Goal: Transaction & Acquisition: Purchase product/service

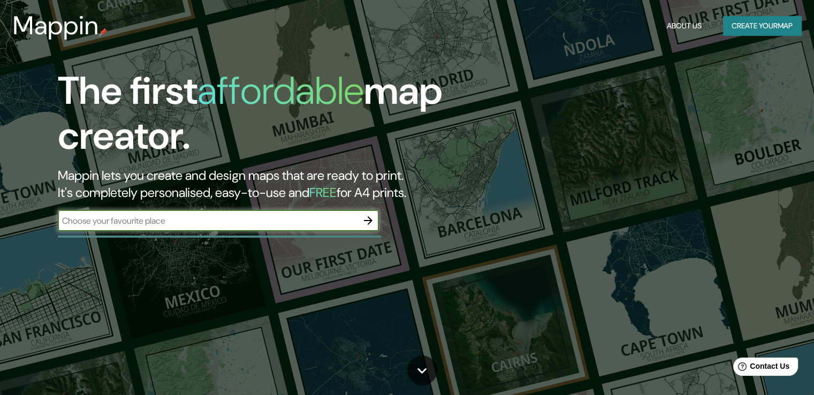
click at [150, 221] on input "text" at bounding box center [208, 221] width 300 height 12
type input "edinburgo"
click at [372, 221] on icon "button" at bounding box center [368, 220] width 9 height 9
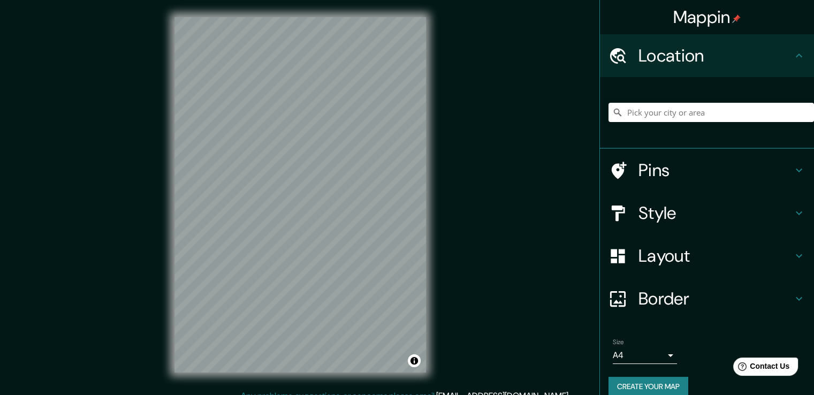
click at [639, 214] on h4 "Style" at bounding box center [716, 212] width 154 height 21
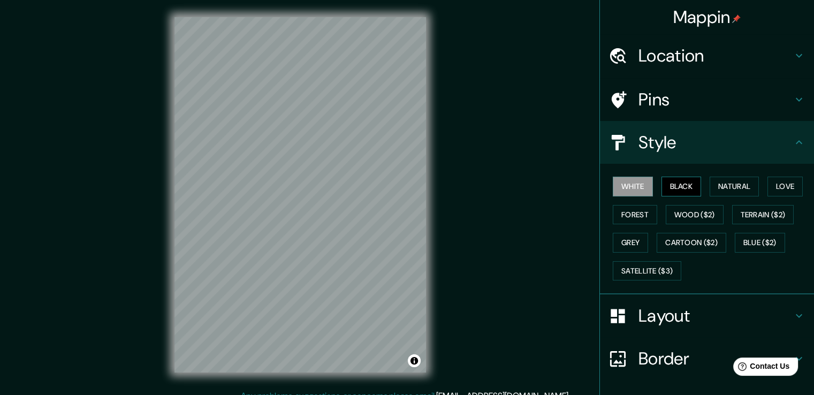
click at [678, 190] on button "Black" at bounding box center [682, 187] width 40 height 20
click at [673, 54] on h4 "Location" at bounding box center [716, 55] width 154 height 21
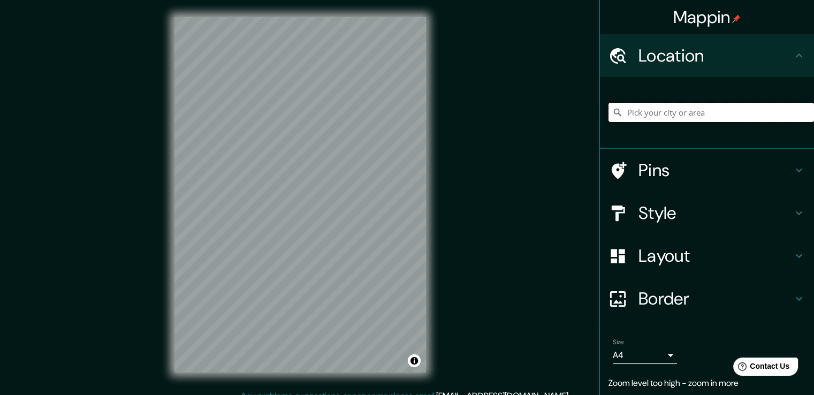
click at [649, 116] on input "Pick your city or area" at bounding box center [712, 112] width 206 height 19
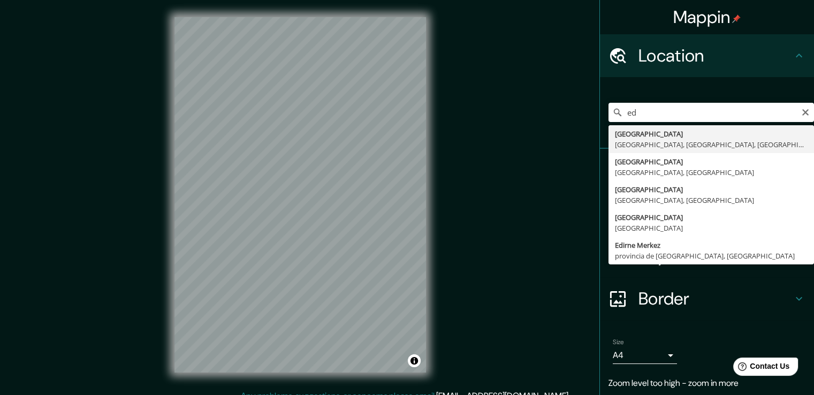
type input "[GEOGRAPHIC_DATA], [GEOGRAPHIC_DATA], [GEOGRAPHIC_DATA], [GEOGRAPHIC_DATA]"
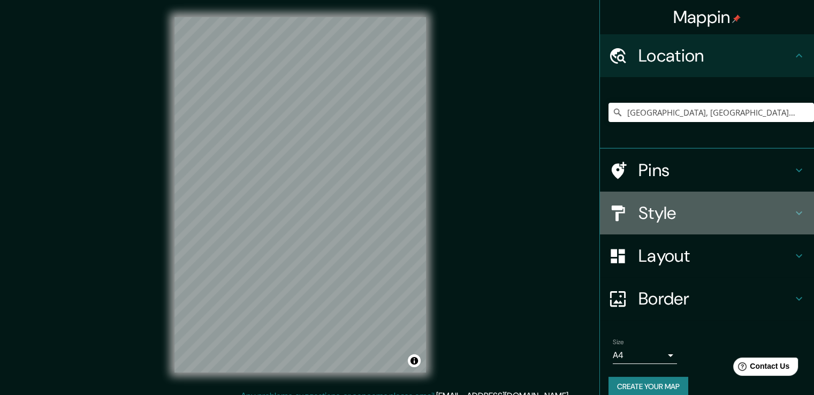
click at [650, 212] on h4 "Style" at bounding box center [716, 212] width 154 height 21
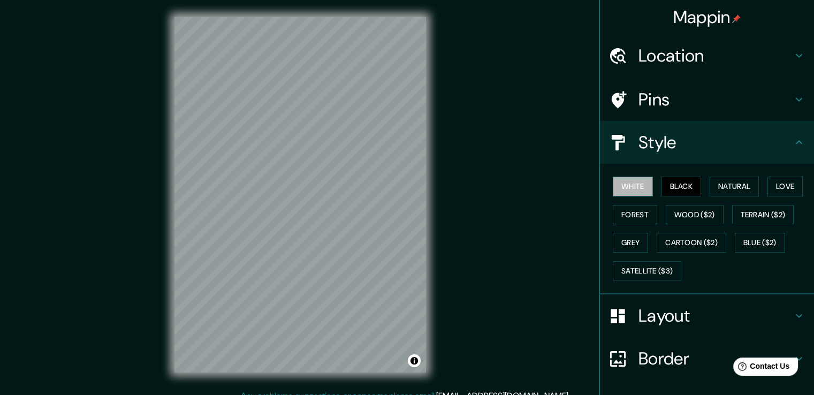
click at [627, 190] on button "White" at bounding box center [633, 187] width 40 height 20
click at [671, 188] on button "Black" at bounding box center [682, 187] width 40 height 20
click at [730, 189] on button "Natural" at bounding box center [734, 187] width 49 height 20
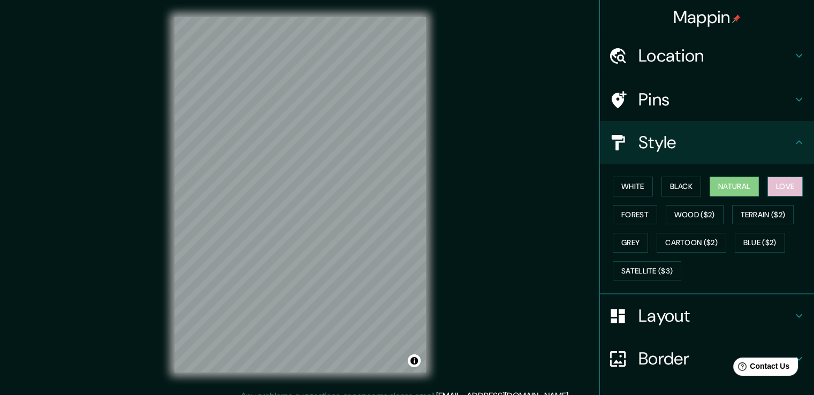
click at [778, 185] on button "Love" at bounding box center [785, 187] width 35 height 20
click at [622, 210] on button "Forest" at bounding box center [635, 215] width 44 height 20
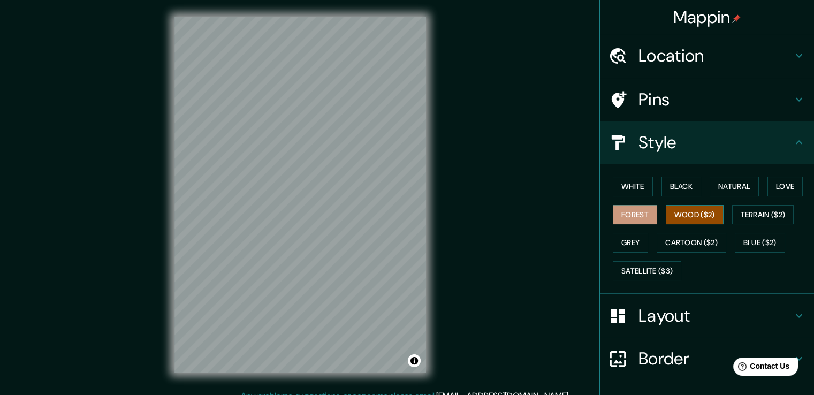
click at [682, 213] on button "Wood ($2)" at bounding box center [695, 215] width 58 height 20
click at [668, 235] on button "Cartoon ($2)" at bounding box center [692, 243] width 70 height 20
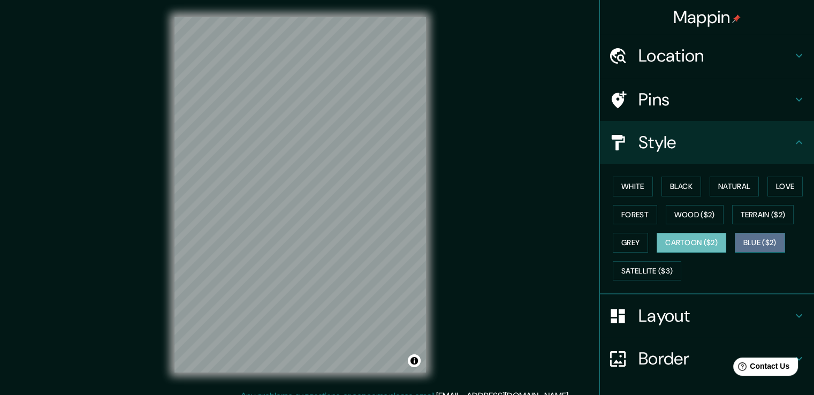
click at [760, 244] on button "Blue ($2)" at bounding box center [760, 243] width 50 height 20
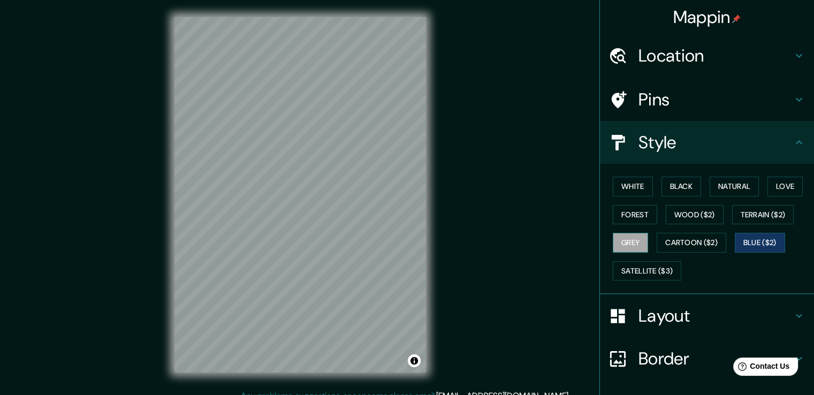
click at [621, 243] on button "Grey" at bounding box center [630, 243] width 35 height 20
click at [693, 243] on button "Cartoon ($2)" at bounding box center [692, 243] width 70 height 20
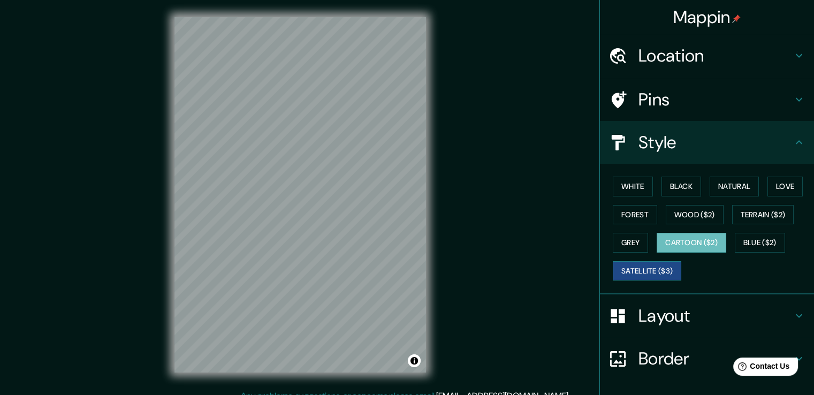
click at [650, 266] on button "Satellite ($3)" at bounding box center [647, 271] width 69 height 20
click at [621, 245] on button "Grey" at bounding box center [630, 243] width 35 height 20
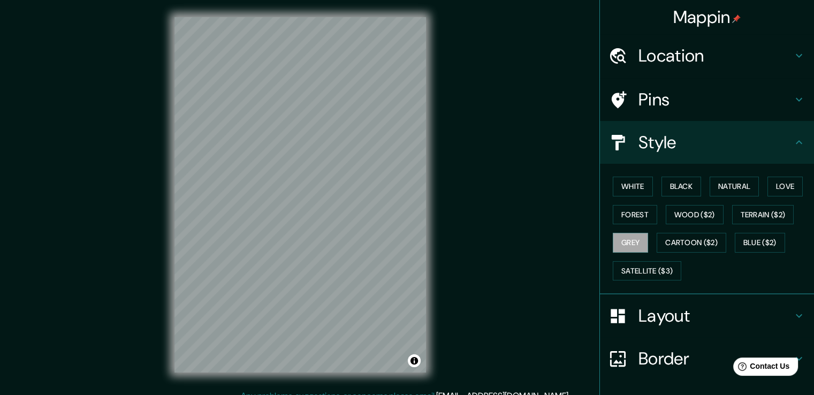
click at [649, 311] on h4 "Layout" at bounding box center [716, 315] width 154 height 21
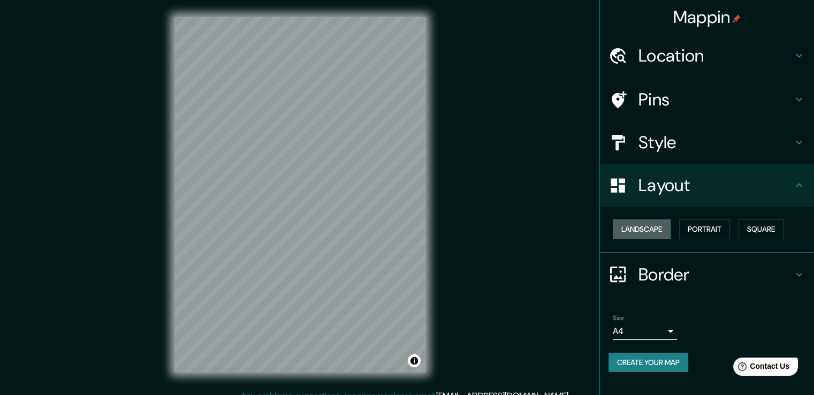
click at [650, 228] on button "Landscape" at bounding box center [642, 230] width 58 height 20
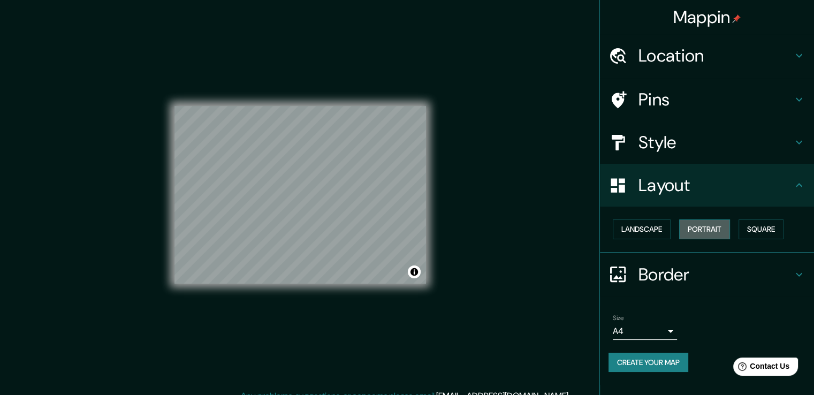
click at [709, 232] on button "Portrait" at bounding box center [705, 230] width 51 height 20
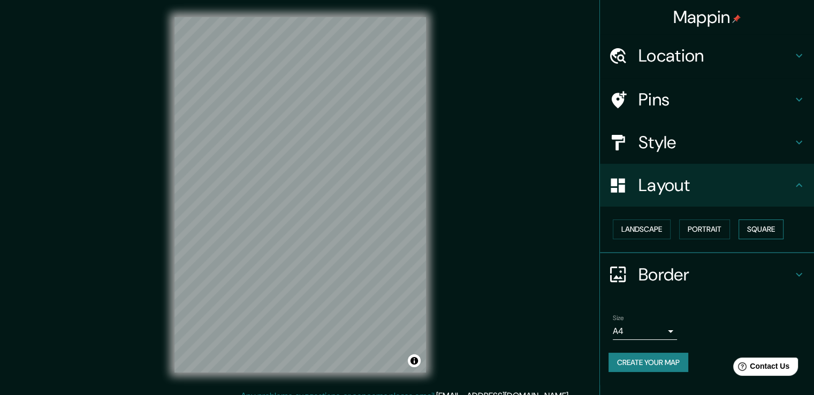
click at [777, 230] on button "Square" at bounding box center [761, 230] width 45 height 20
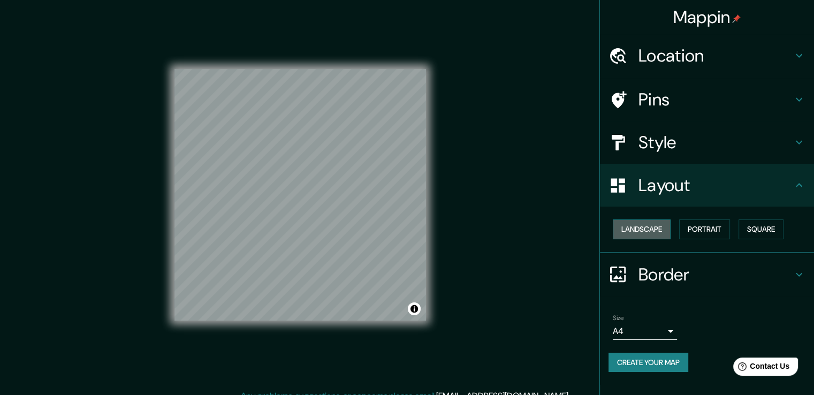
click at [660, 227] on button "Landscape" at bounding box center [642, 230] width 58 height 20
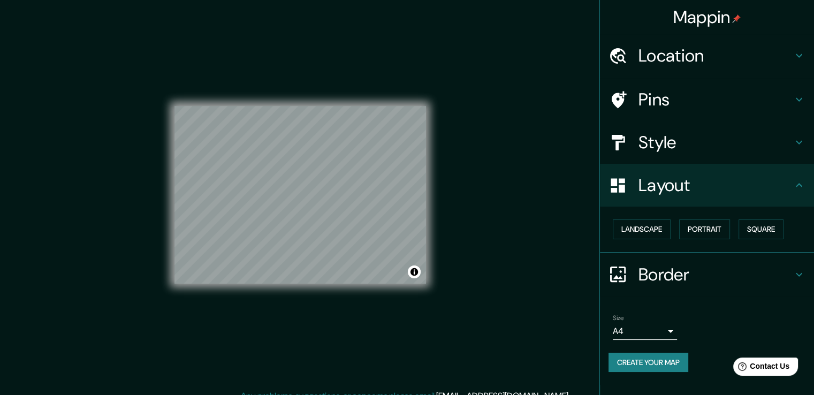
click at [665, 325] on body "Mappin Location Edimburgo, Edimburgo, Escocia, Reino Unido Pins Style Layout La…" at bounding box center [407, 197] width 814 height 395
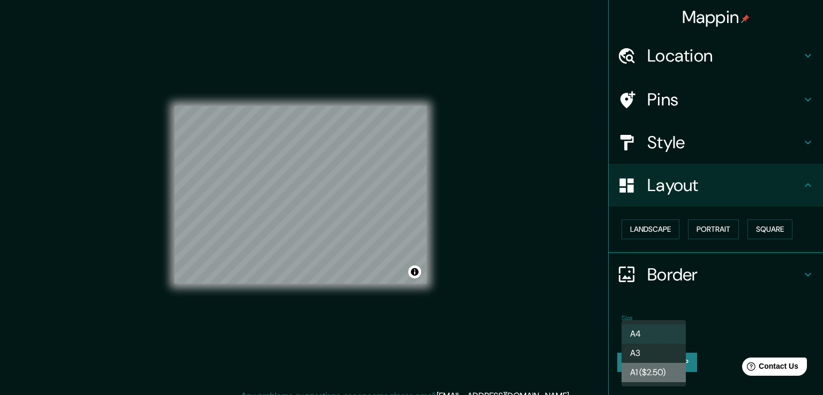
click at [655, 371] on li "A1 ($2.50)" at bounding box center [653, 372] width 64 height 19
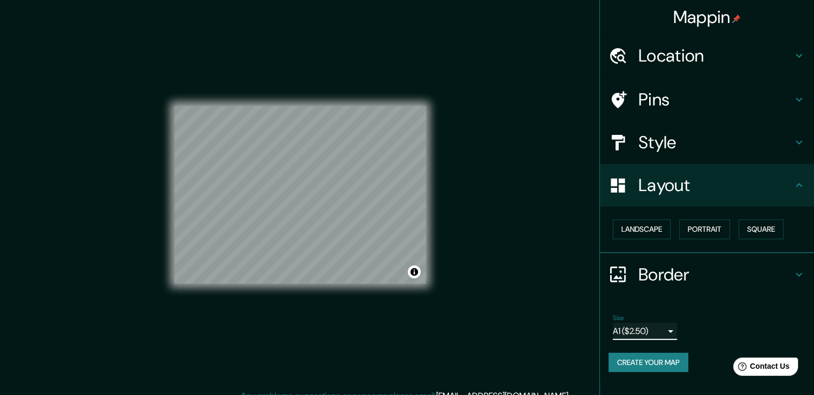
scroll to position [12, 0]
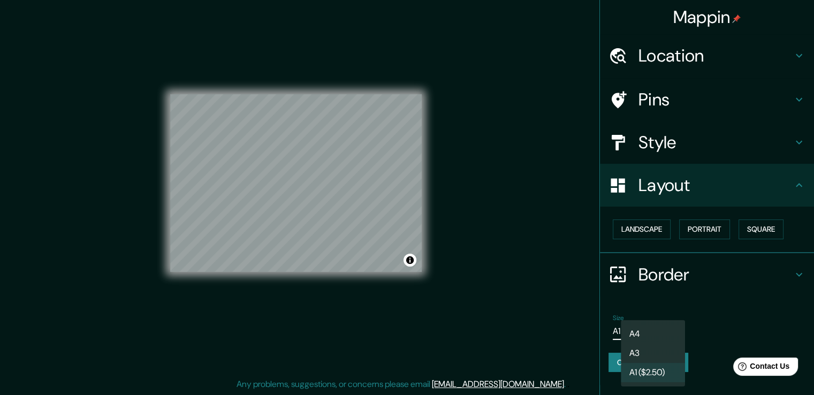
click at [656, 335] on body "Mappin Location Edimburgo, Edimburgo, Escocia, Reino Unido Pins Style Layout La…" at bounding box center [407, 185] width 814 height 395
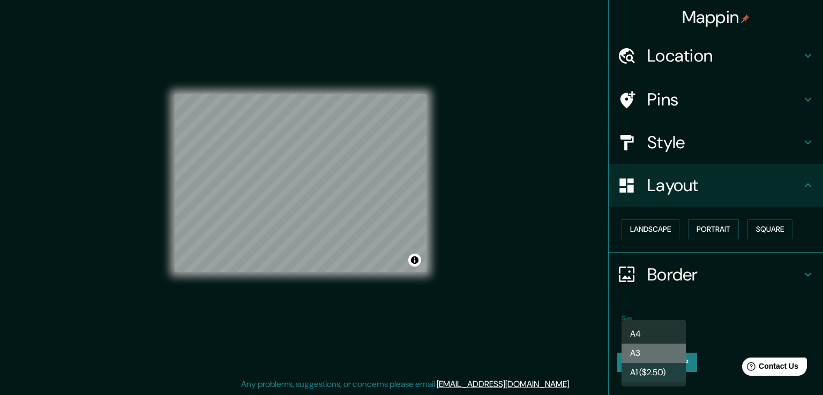
click at [655, 350] on li "A3" at bounding box center [653, 353] width 64 height 19
type input "a4"
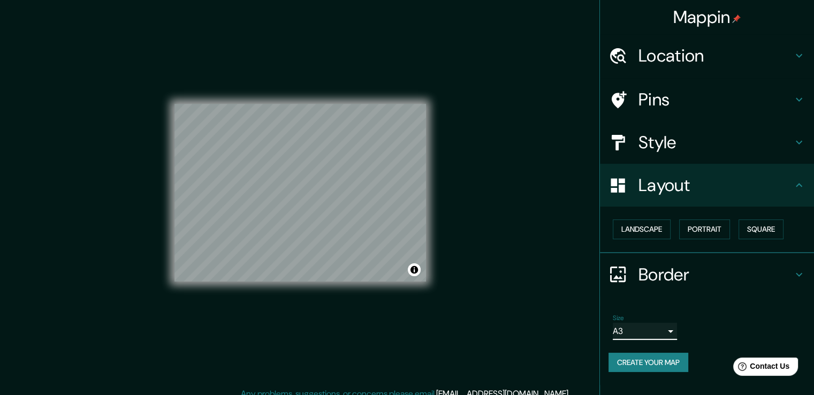
scroll to position [0, 0]
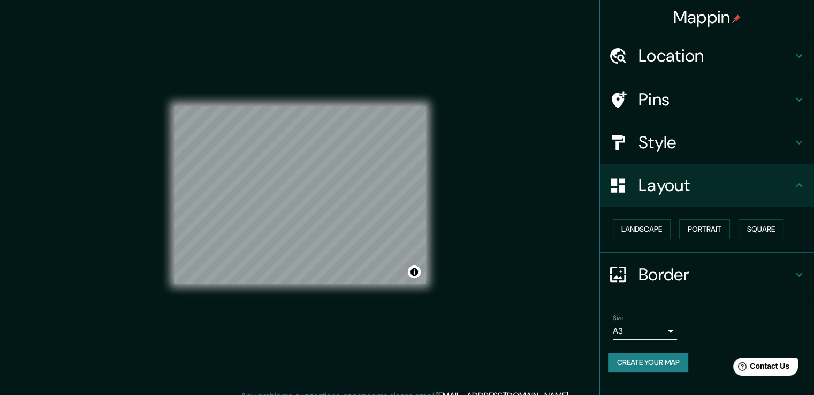
click at [670, 329] on body "Mappin Location Edimburgo, Edimburgo, Escocia, Reino Unido Pins Style Layout La…" at bounding box center [407, 197] width 814 height 395
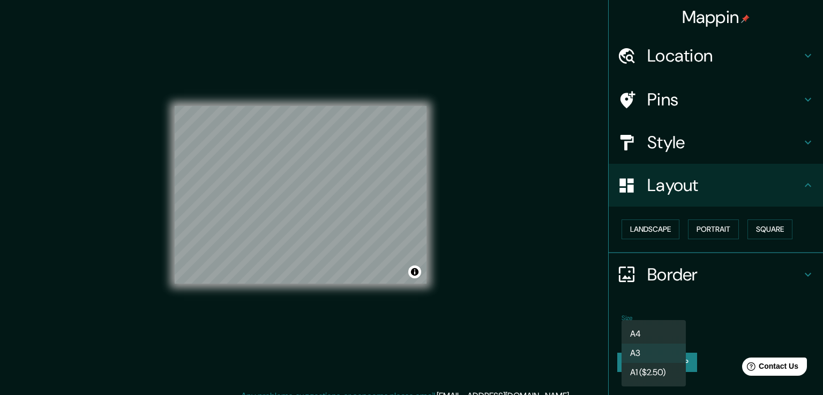
click at [346, 193] on div at bounding box center [411, 197] width 823 height 395
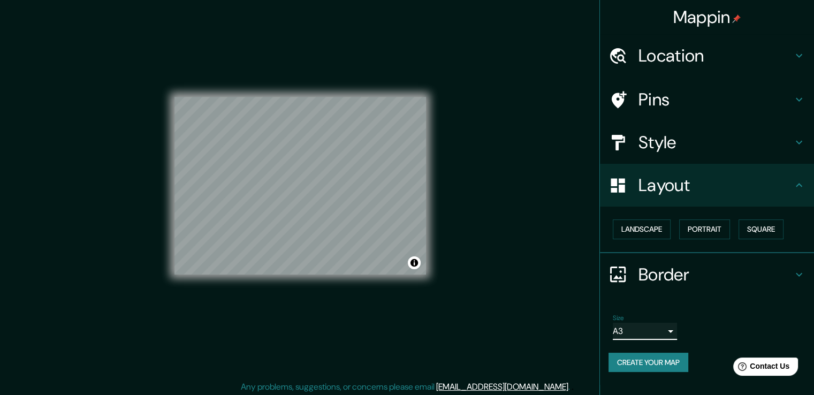
scroll to position [12, 0]
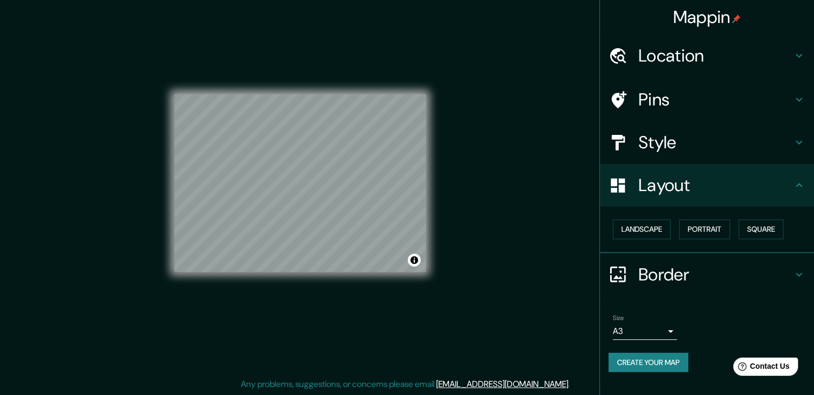
click at [643, 363] on button "Create your map" at bounding box center [649, 363] width 80 height 20
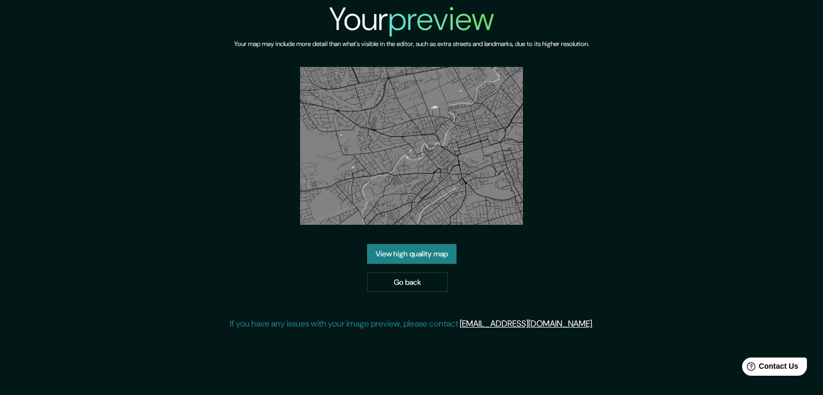
click at [433, 256] on link "View high quality map" at bounding box center [411, 254] width 89 height 20
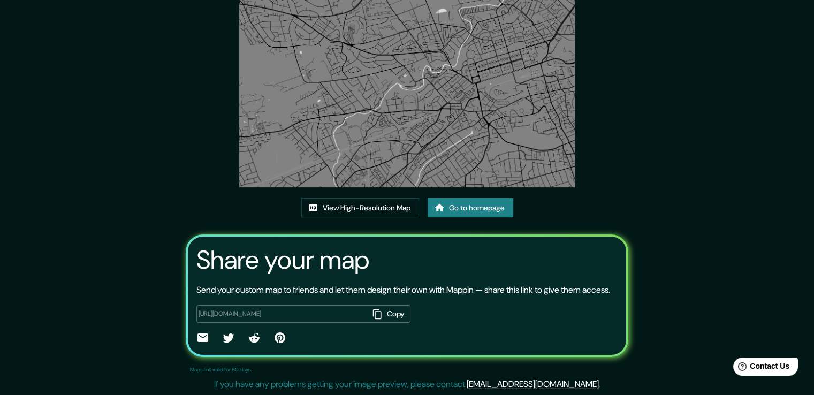
scroll to position [109, 0]
click at [371, 198] on link "View High-Resolution Map" at bounding box center [360, 208] width 118 height 20
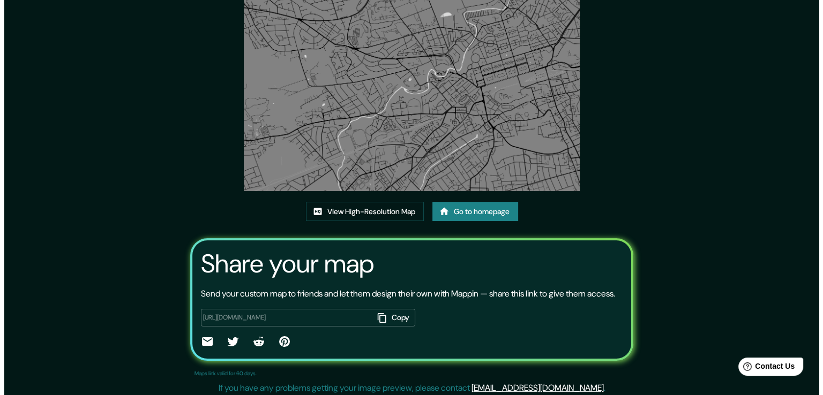
scroll to position [0, 0]
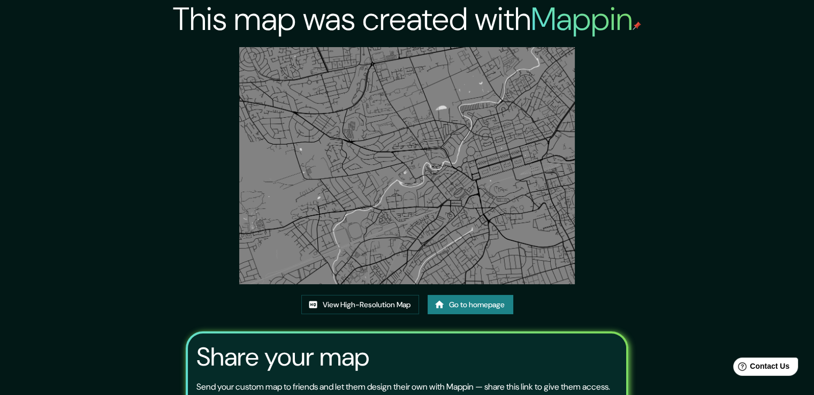
drag, startPoint x: 379, startPoint y: 285, endPoint x: 384, endPoint y: 280, distance: 7.2
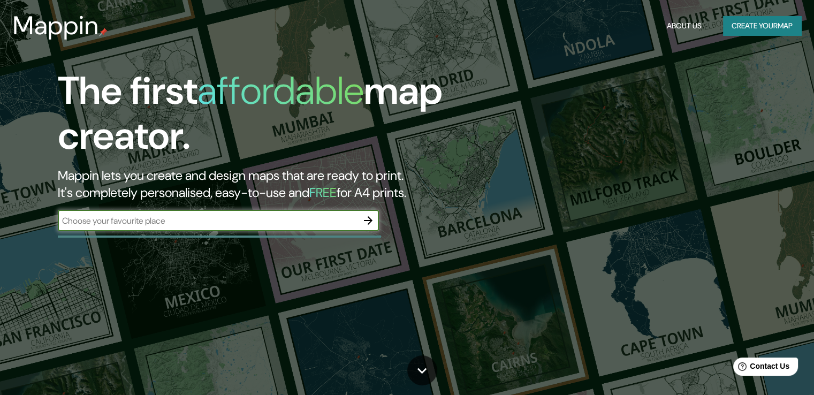
click at [150, 212] on div "​" at bounding box center [218, 220] width 321 height 21
